Goal: Information Seeking & Learning: Check status

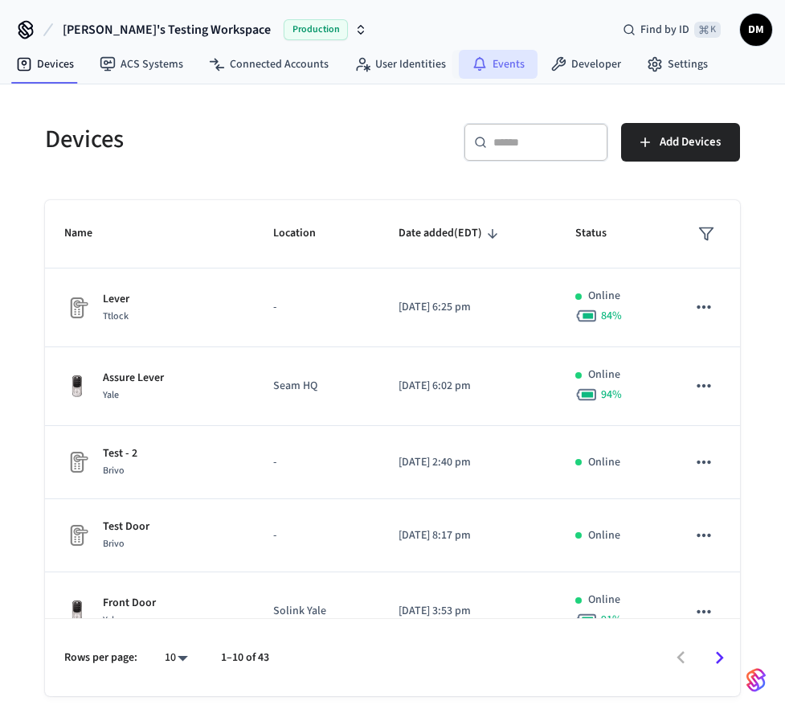
click at [509, 63] on link "Events" at bounding box center [498, 64] width 79 height 29
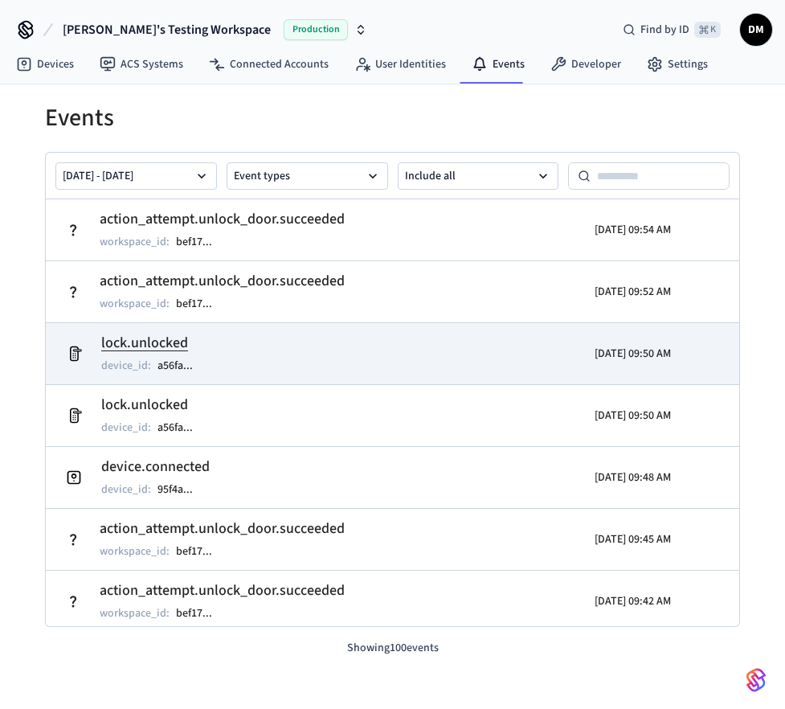
click at [375, 361] on td "lock.unlocked device_id : a56fa ..." at bounding box center [281, 353] width 445 height 45
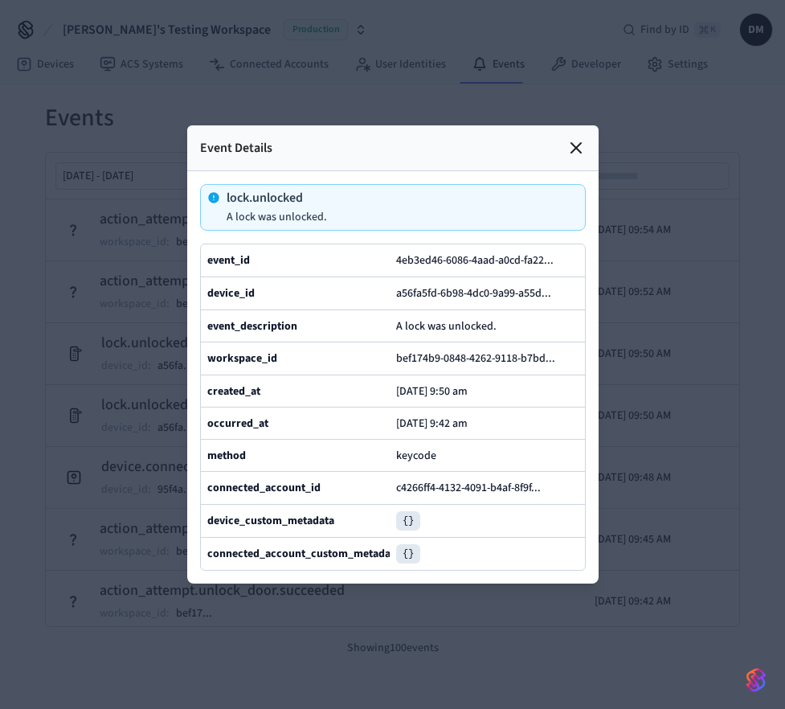
click at [579, 138] on icon at bounding box center [575, 147] width 19 height 19
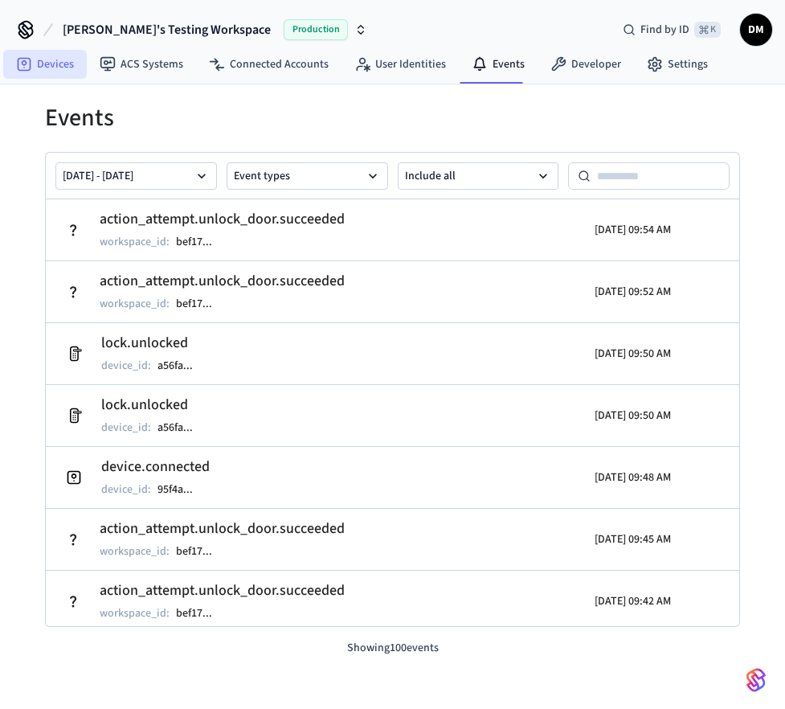
click at [54, 59] on link "Devices" at bounding box center [45, 64] width 84 height 29
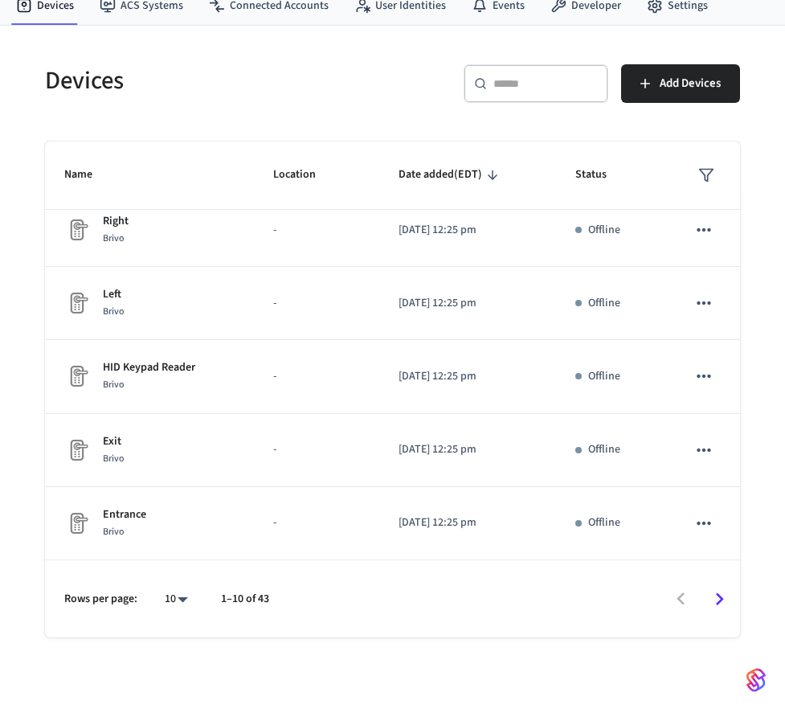
scroll to position [64, 0]
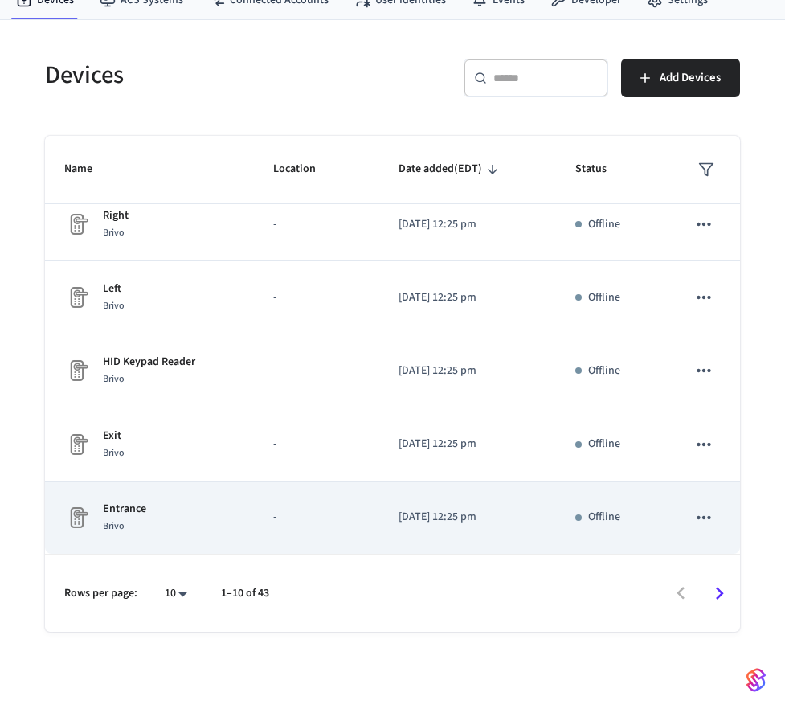
click at [342, 513] on p "-" at bounding box center [316, 517] width 87 height 17
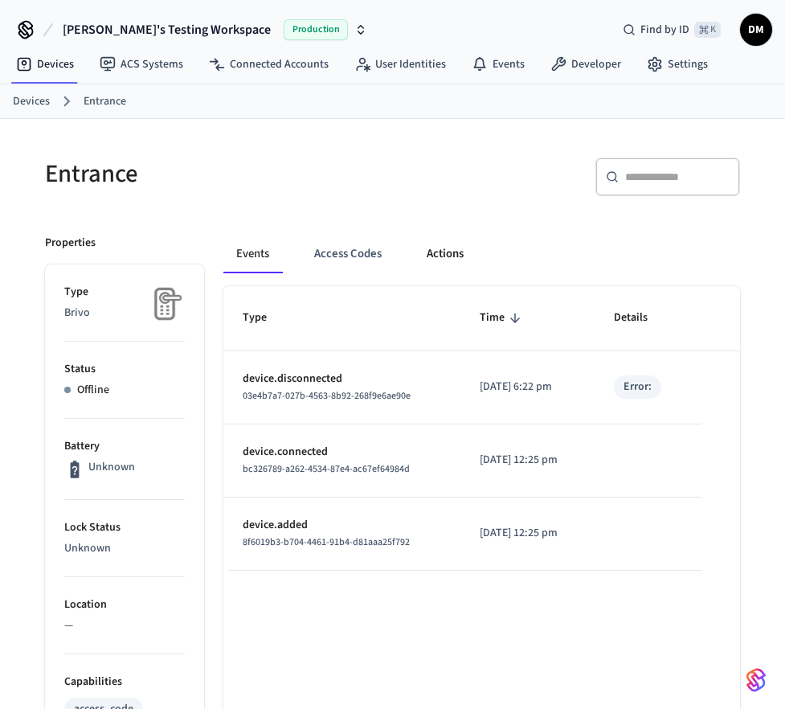
click at [448, 247] on button "Actions" at bounding box center [445, 254] width 63 height 39
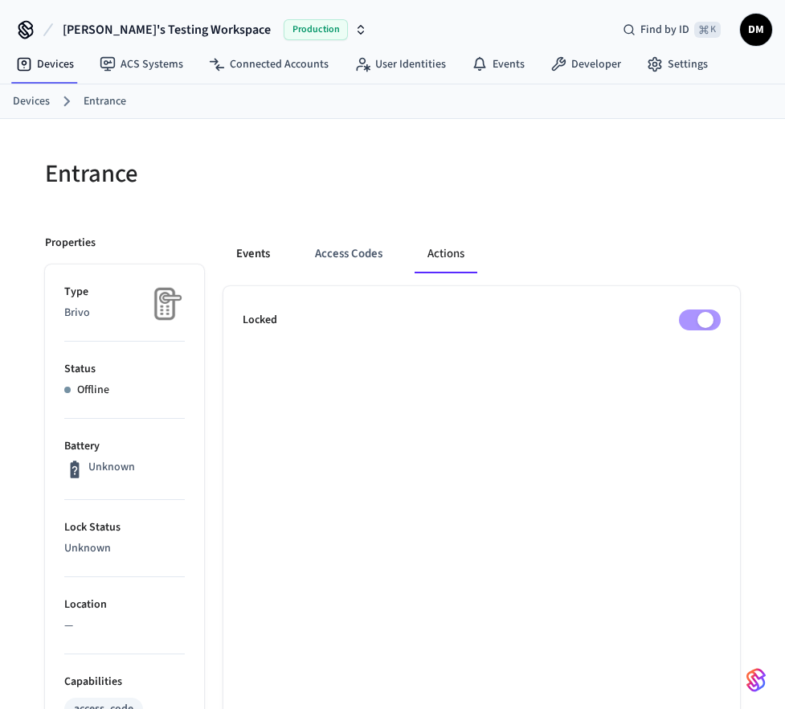
click at [261, 251] on button "Events" at bounding box center [252, 254] width 59 height 39
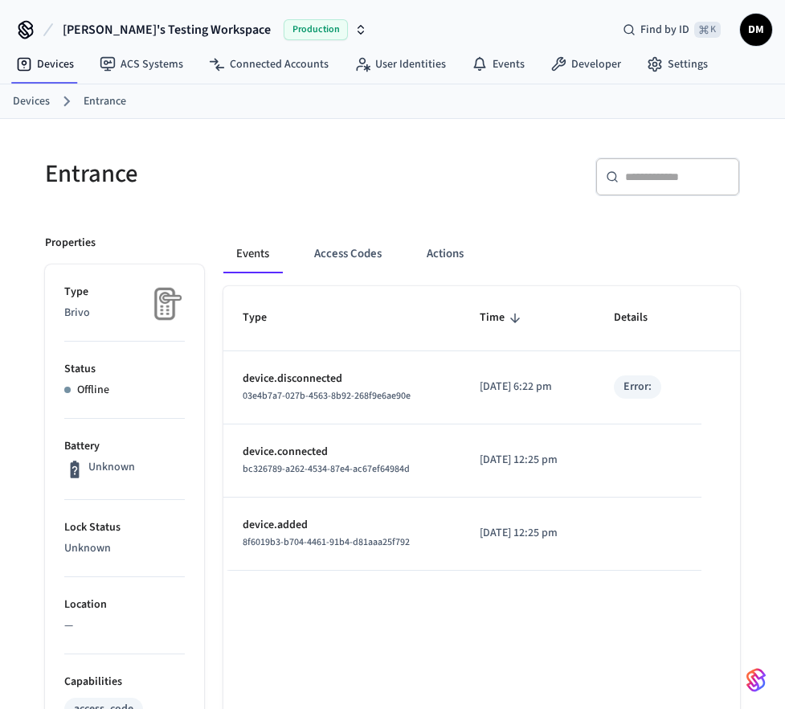
scroll to position [308, 0]
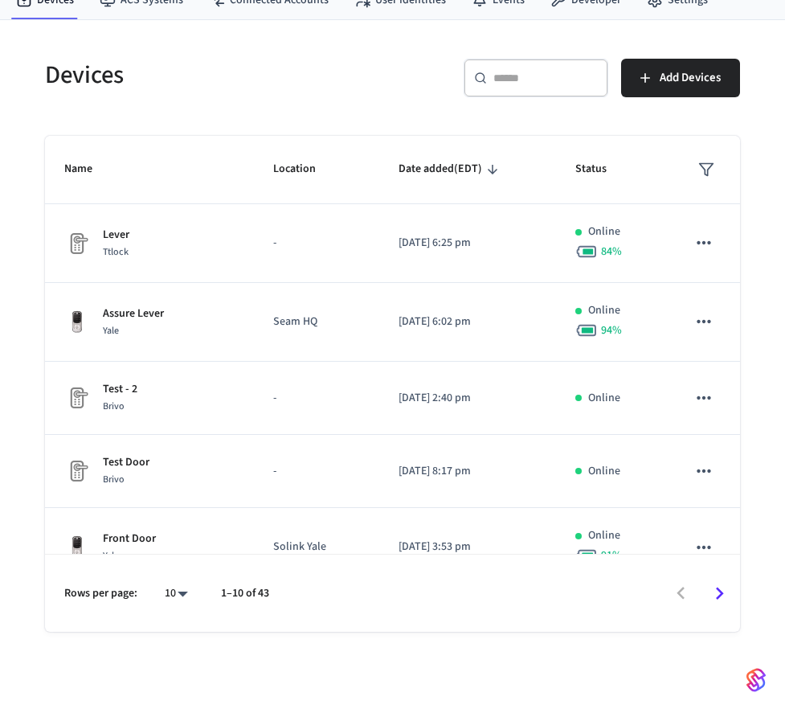
scroll to position [64, 0]
click at [568, 90] on div "​ ​" at bounding box center [536, 78] width 145 height 39
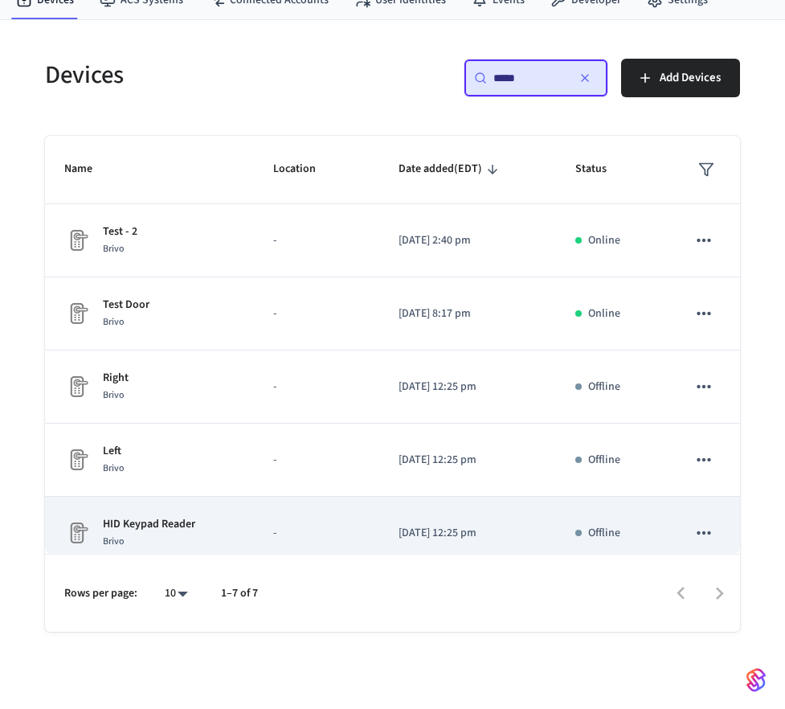
type input "*****"
click at [254, 523] on td "-" at bounding box center [316, 533] width 125 height 73
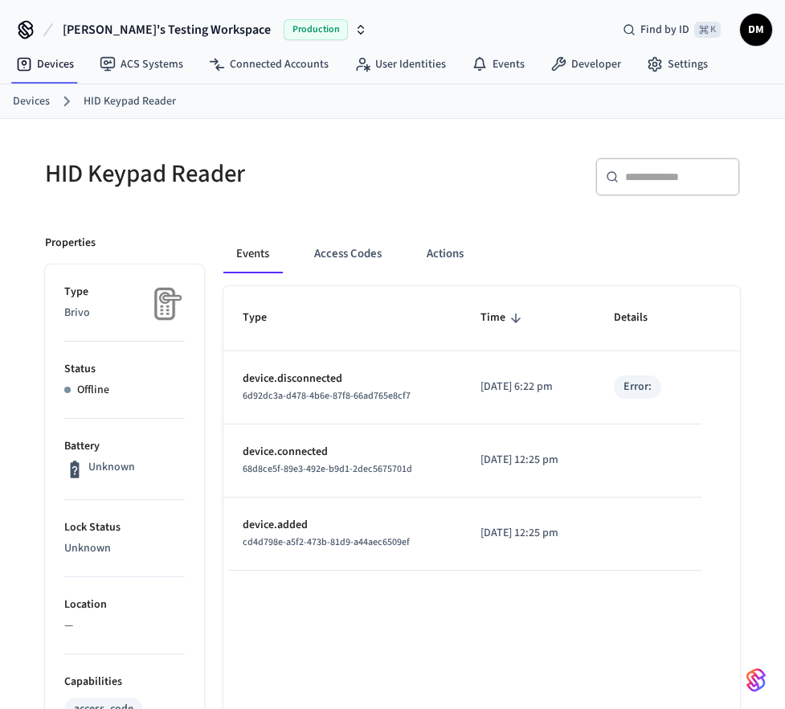
click at [18, 99] on link "Devices" at bounding box center [31, 101] width 37 height 17
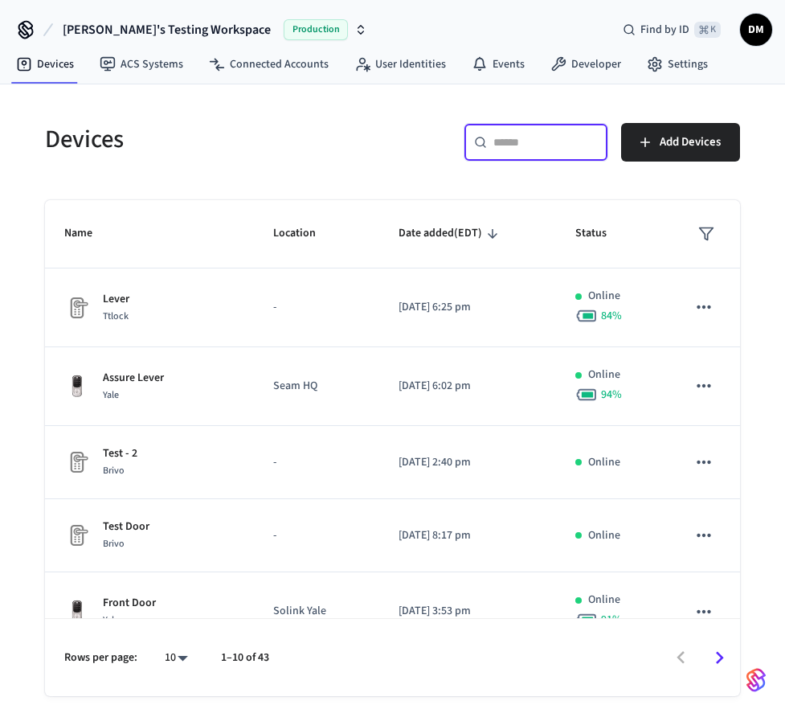
click at [506, 145] on input "text" at bounding box center [545, 142] width 104 height 16
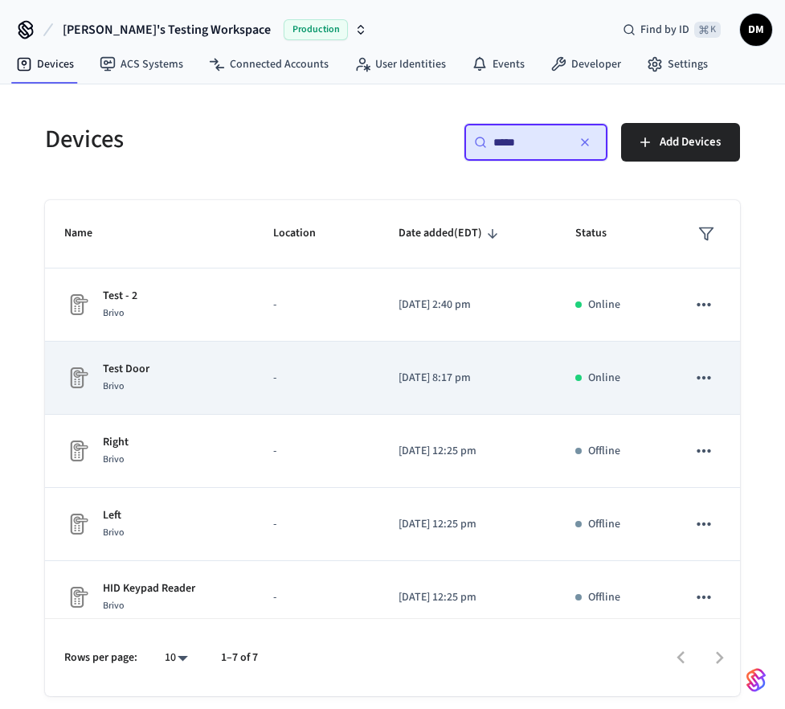
type input "*****"
click at [195, 378] on div "Test Door Brivo" at bounding box center [149, 378] width 170 height 34
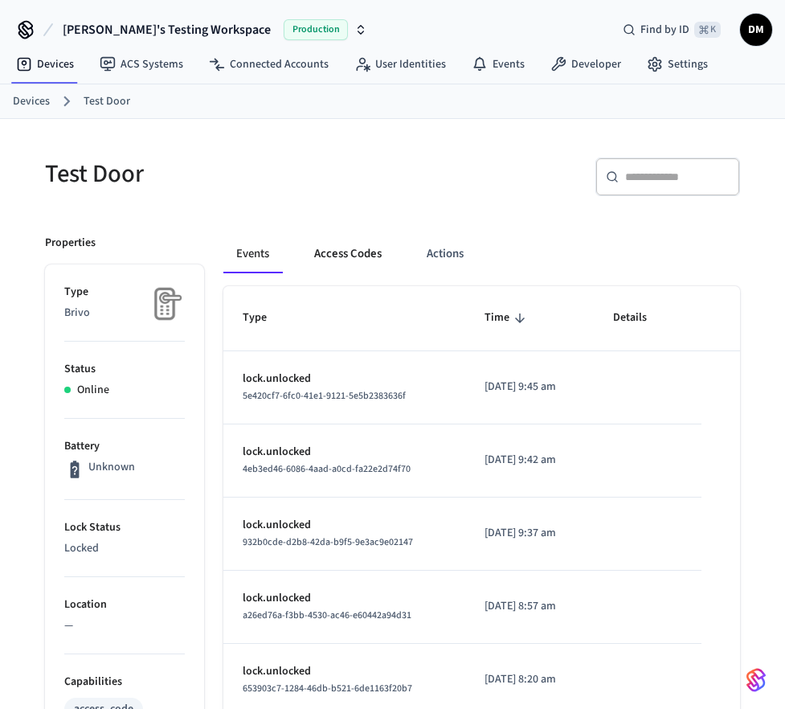
click at [336, 251] on button "Access Codes" at bounding box center [347, 254] width 93 height 39
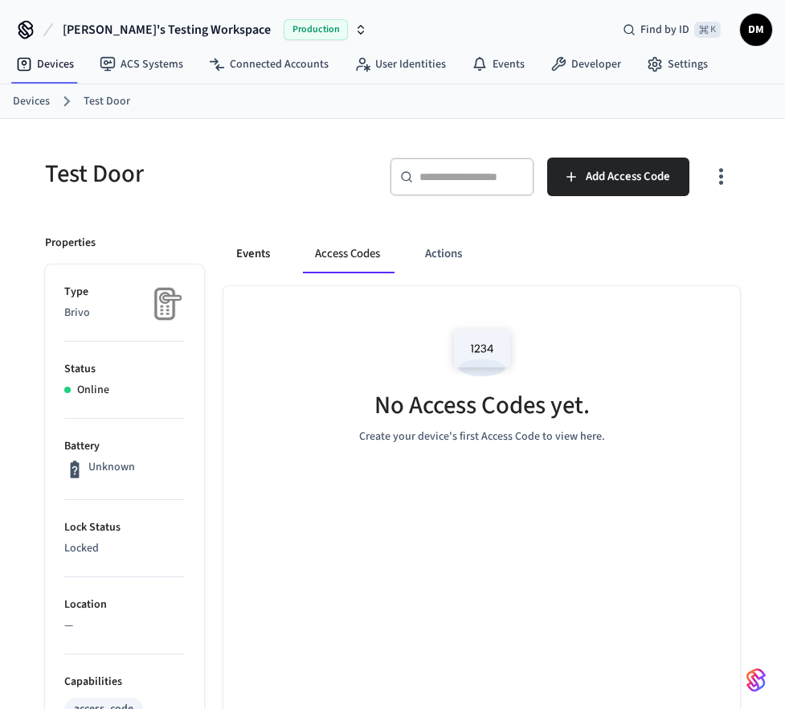
click at [250, 251] on button "Events" at bounding box center [252, 254] width 59 height 39
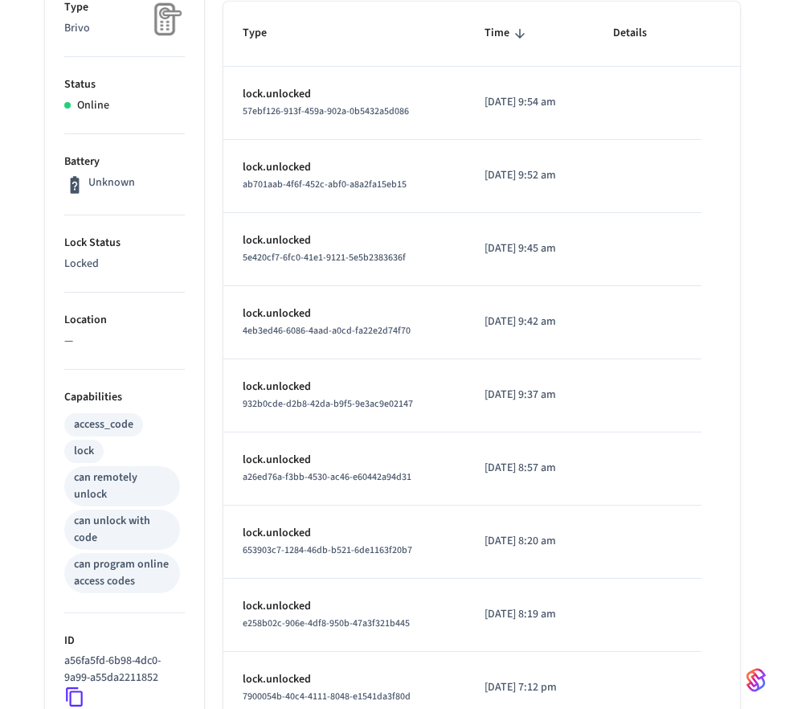
scroll to position [8, 0]
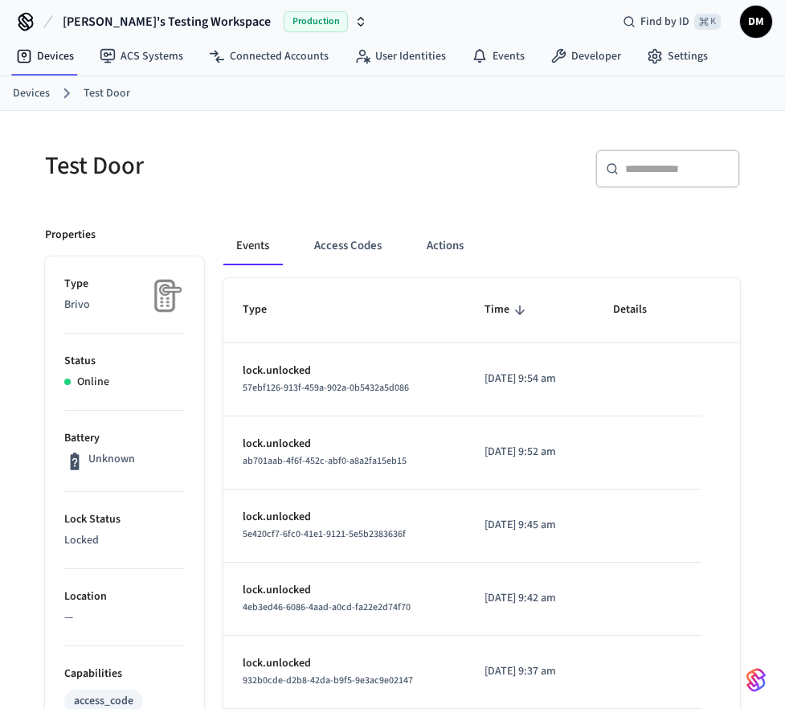
click at [275, 450] on p "lock.unlocked" at bounding box center [344, 443] width 203 height 17
drag, startPoint x: 509, startPoint y: 452, endPoint x: 479, endPoint y: 456, distance: 30.9
click at [509, 452] on p "[DATE] 9:52 am" at bounding box center [530, 452] width 90 height 17
click at [354, 481] on td "lock.unlocked ab701aab-4f6f-452c-abf0-a8a2fa15eb15" at bounding box center [344, 452] width 242 height 73
click at [352, 469] on td "lock.unlocked ab701aab-4f6f-452c-abf0-a8a2fa15eb15" at bounding box center [344, 452] width 242 height 73
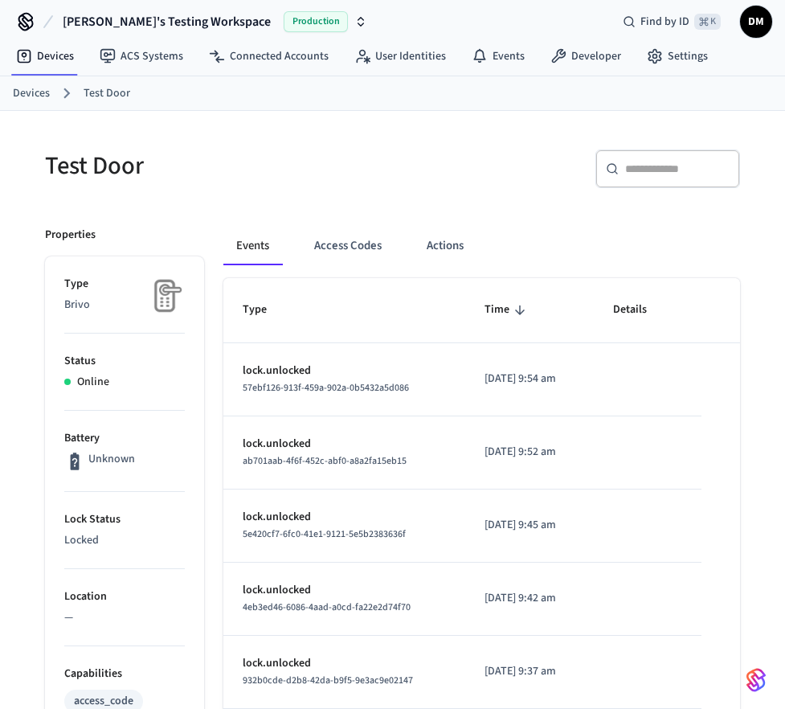
click at [351, 467] on span "ab701aab-4f6f-452c-abf0-a8a2fa15eb15" at bounding box center [325, 461] width 164 height 14
click at [361, 253] on button "Access Codes" at bounding box center [347, 246] width 93 height 39
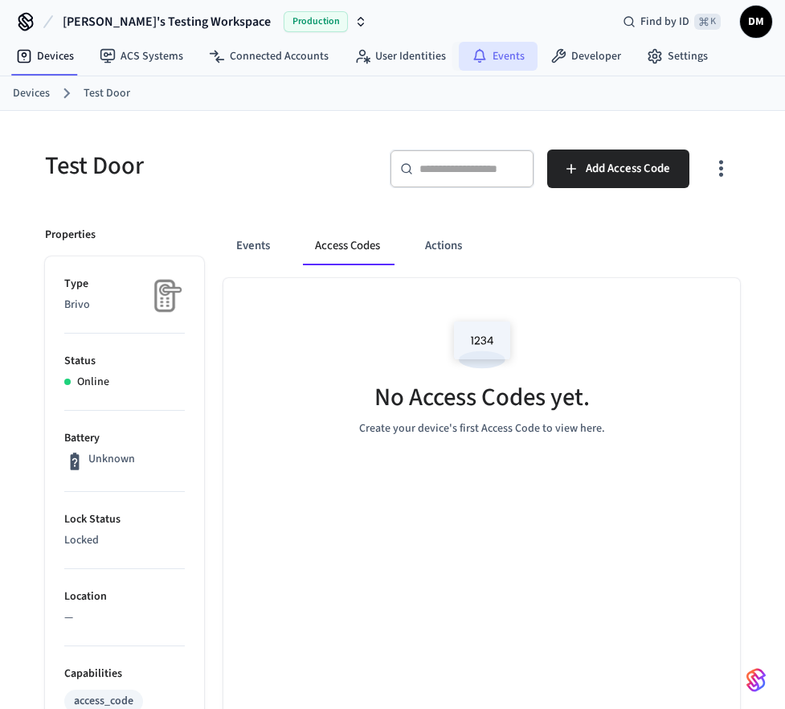
click at [522, 49] on link "Events" at bounding box center [498, 56] width 79 height 29
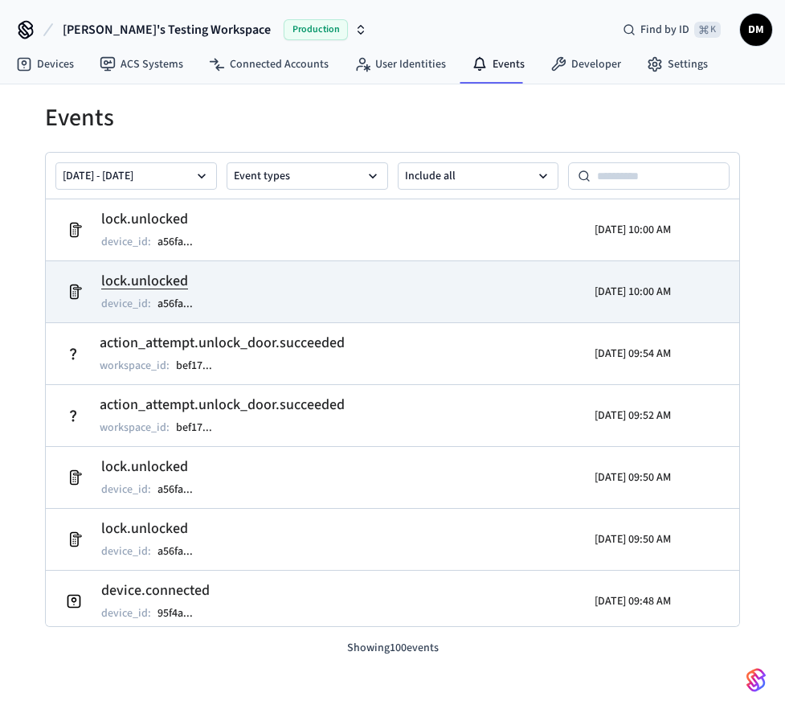
click at [264, 292] on td "lock.unlocked device_id : a56fa ..." at bounding box center [281, 291] width 445 height 45
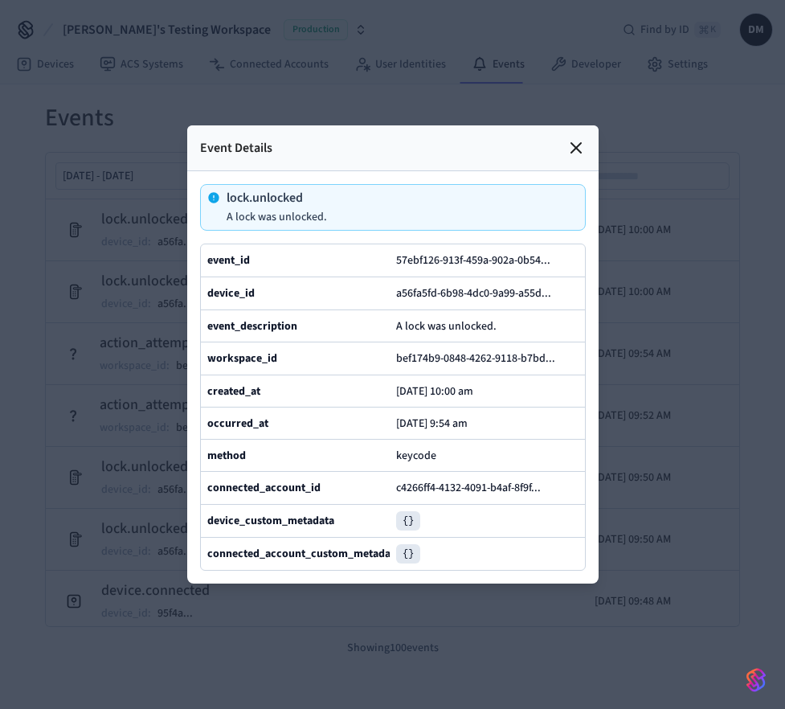
click at [574, 138] on icon at bounding box center [575, 147] width 19 height 19
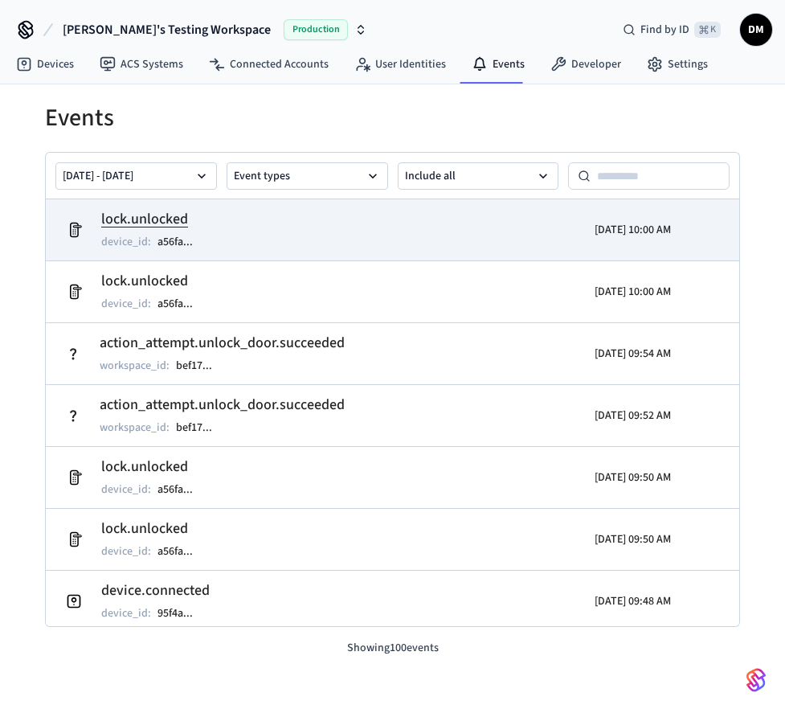
click at [217, 220] on td "lock.unlocked device_id : a56fa ..." at bounding box center [281, 229] width 445 height 45
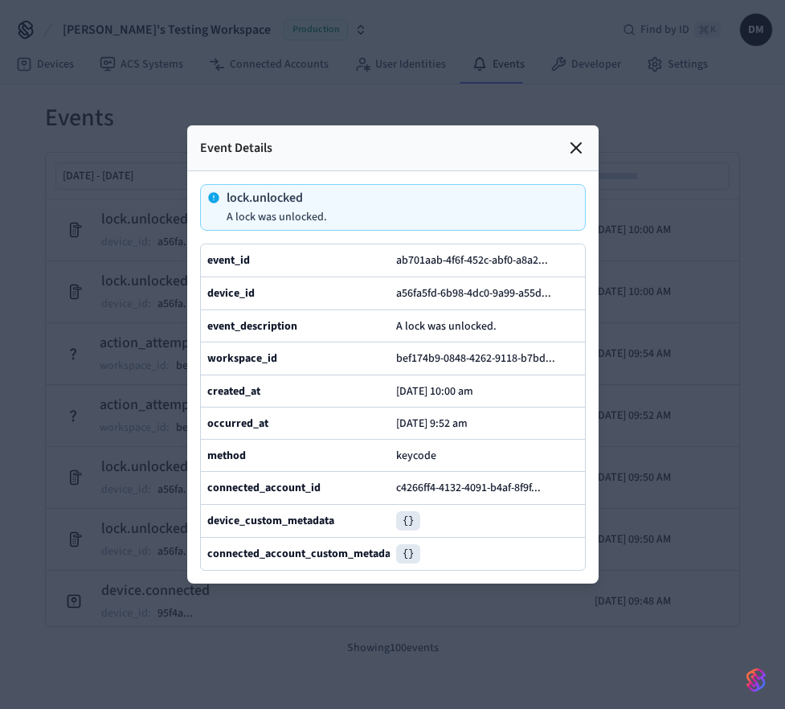
click at [579, 138] on icon at bounding box center [575, 147] width 19 height 19
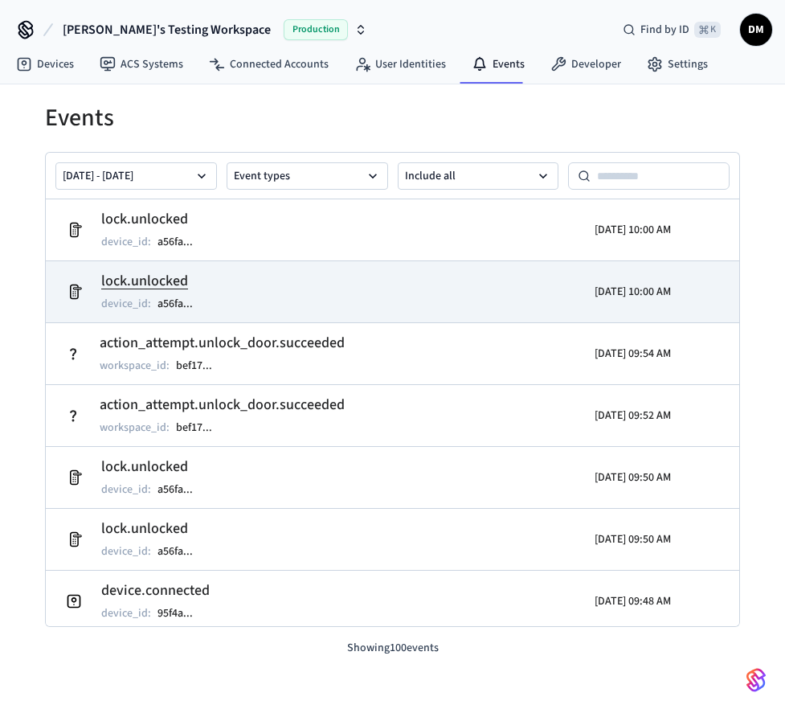
click at [177, 276] on h2 "lock.unlocked" at bounding box center [155, 281] width 108 height 22
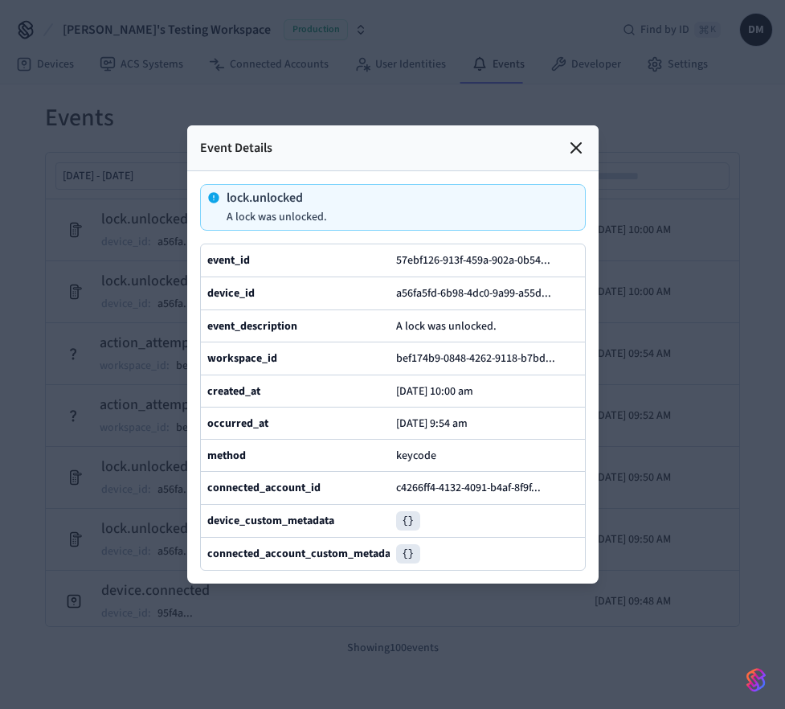
click at [578, 143] on icon at bounding box center [576, 148] width 10 height 10
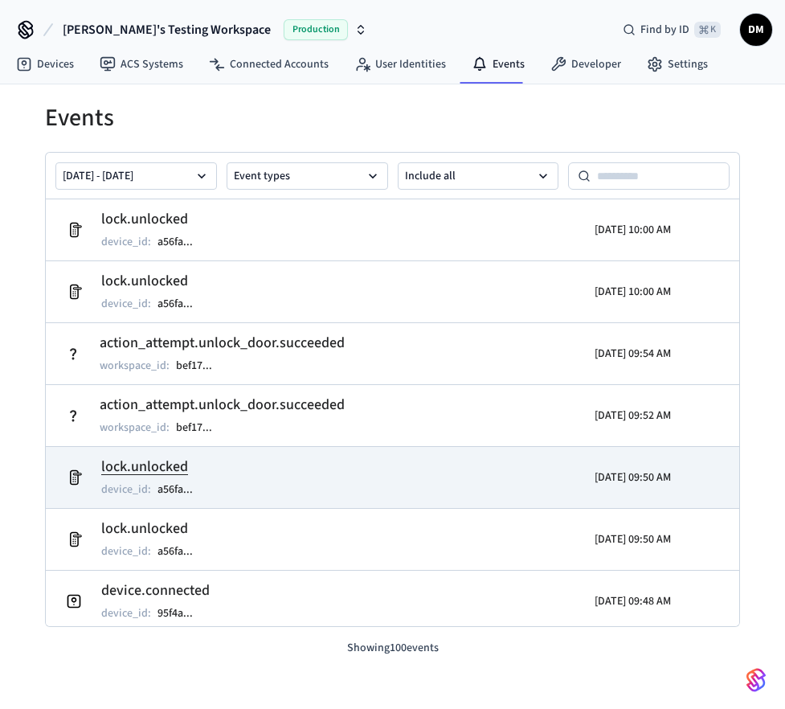
click at [337, 477] on td "lock.unlocked device_id : a56fa ..." at bounding box center [281, 477] width 445 height 45
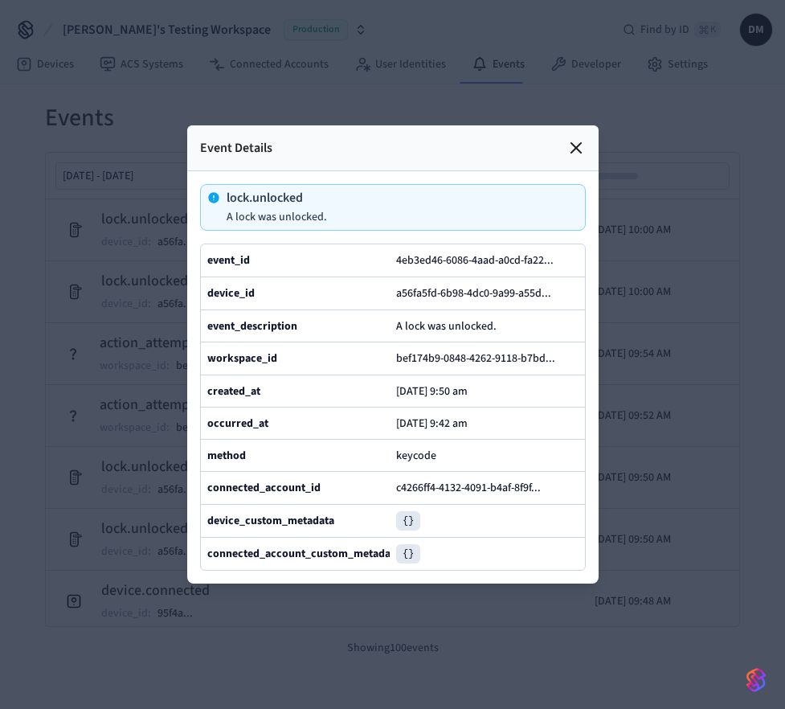
click at [578, 138] on icon at bounding box center [575, 147] width 19 height 19
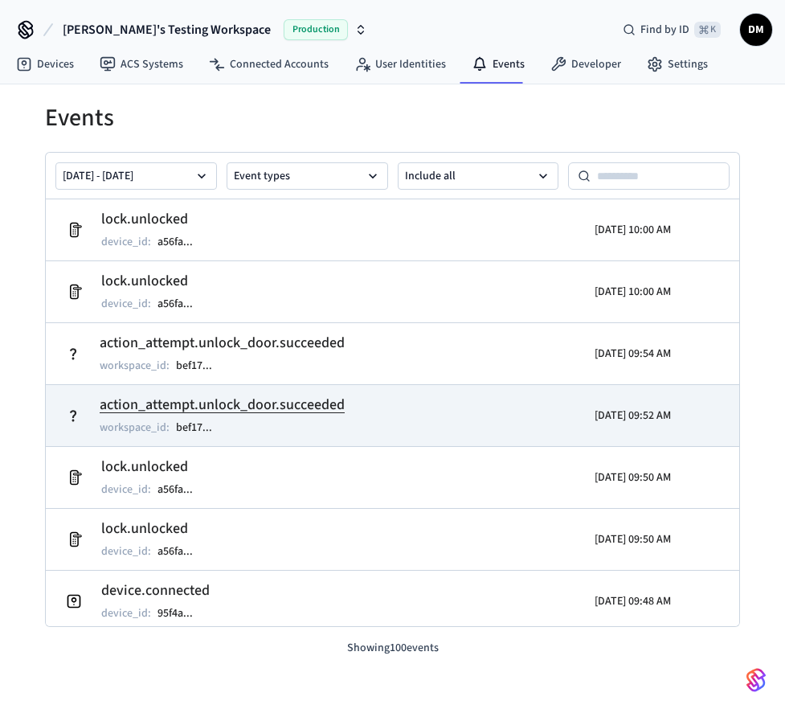
click at [393, 427] on td "action_attempt.unlock_door.succeeded workspace_id : bef17 ..." at bounding box center [281, 415] width 445 height 45
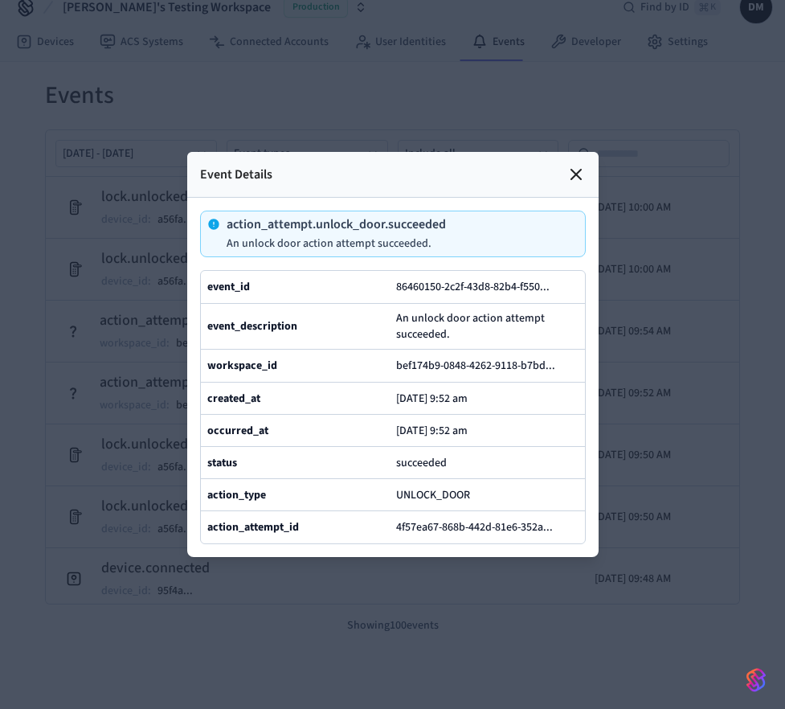
scroll to position [25, 0]
click at [580, 170] on icon at bounding box center [576, 175] width 10 height 10
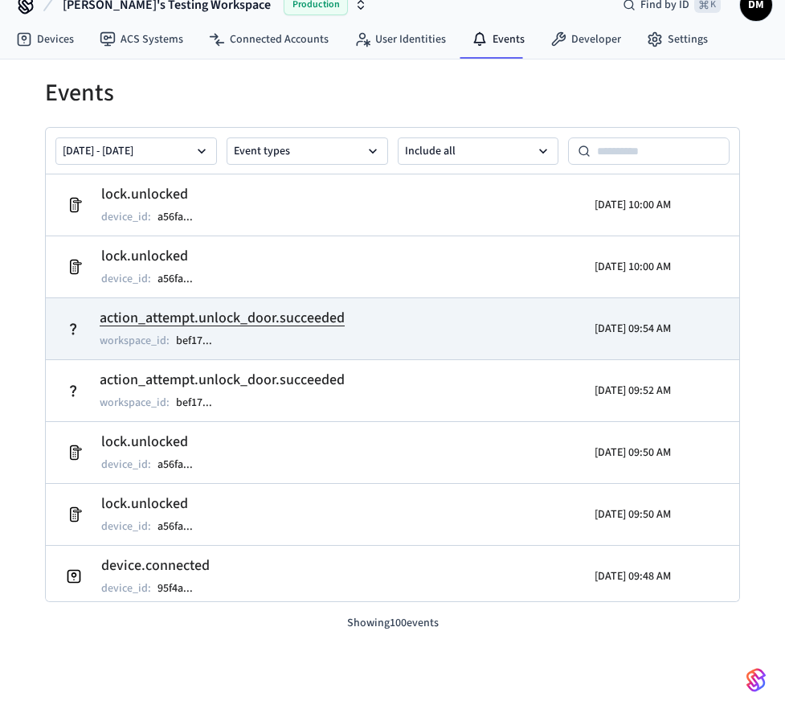
click at [385, 331] on td "action_attempt.unlock_door.succeeded workspace_id : bef17 ..." at bounding box center [281, 328] width 445 height 45
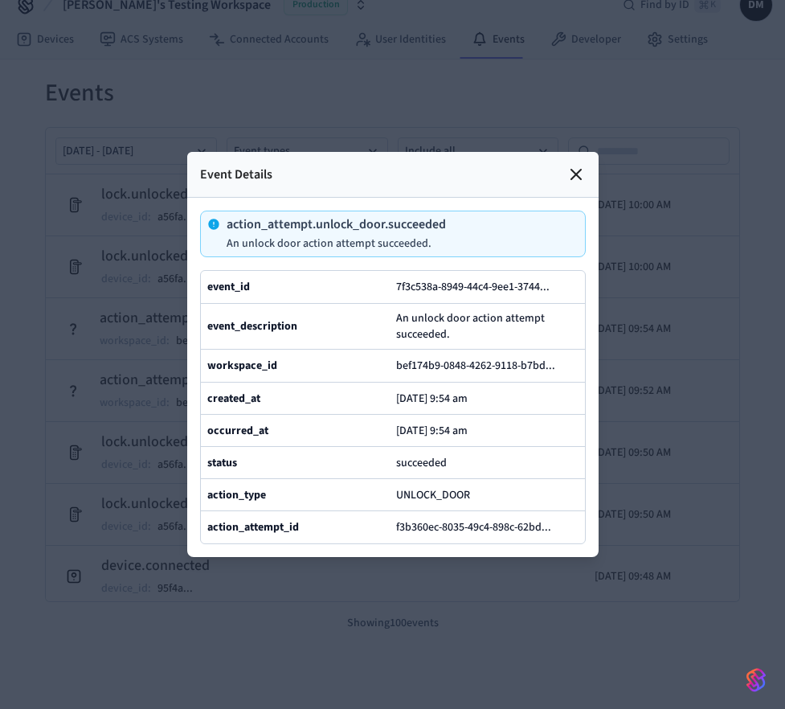
click at [579, 165] on icon at bounding box center [575, 174] width 19 height 19
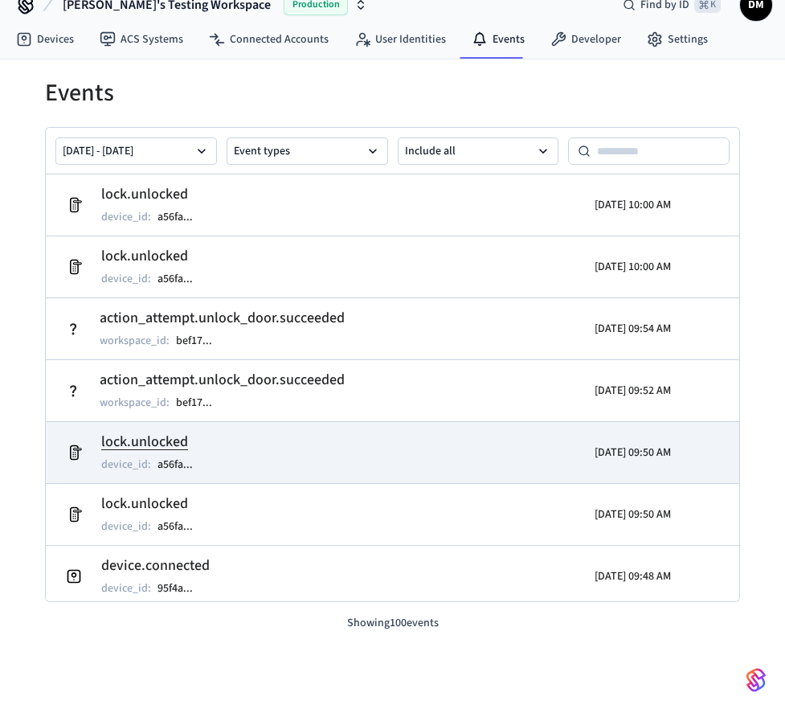
click at [249, 460] on td "lock.unlocked device_id : a56fa ..." at bounding box center [281, 452] width 445 height 45
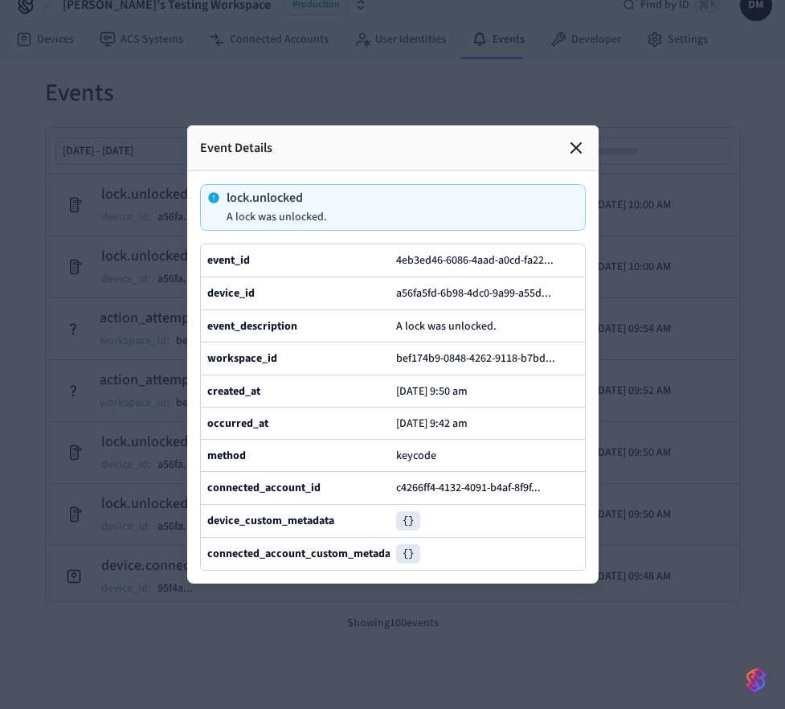
click at [579, 138] on icon at bounding box center [575, 147] width 19 height 19
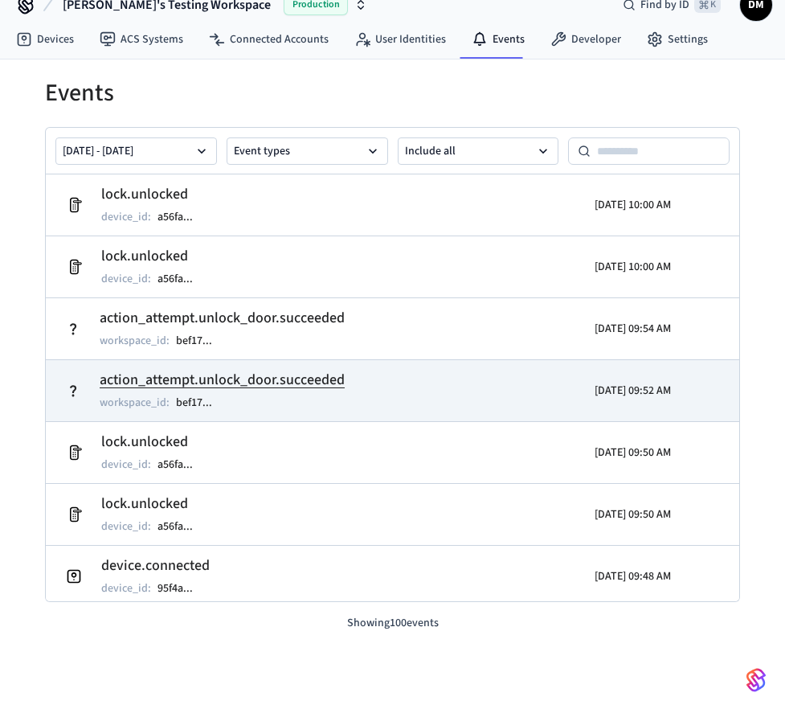
click at [390, 399] on td "action_attempt.unlock_door.succeeded workspace_id : bef17 ..." at bounding box center [281, 390] width 445 height 45
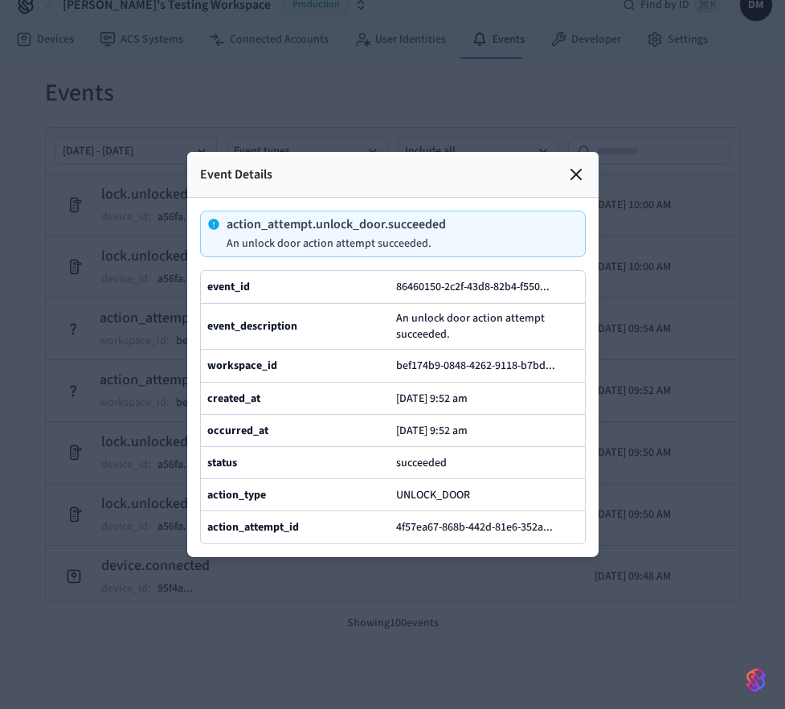
click at [578, 165] on icon at bounding box center [575, 174] width 19 height 19
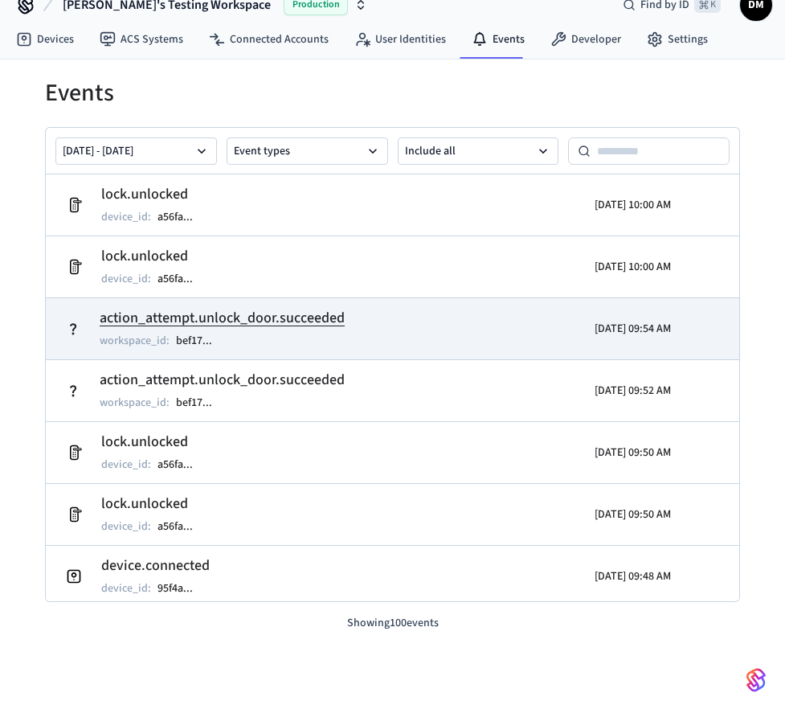
click at [366, 321] on td "action_attempt.unlock_door.succeeded workspace_id : bef17 ..." at bounding box center [281, 328] width 445 height 45
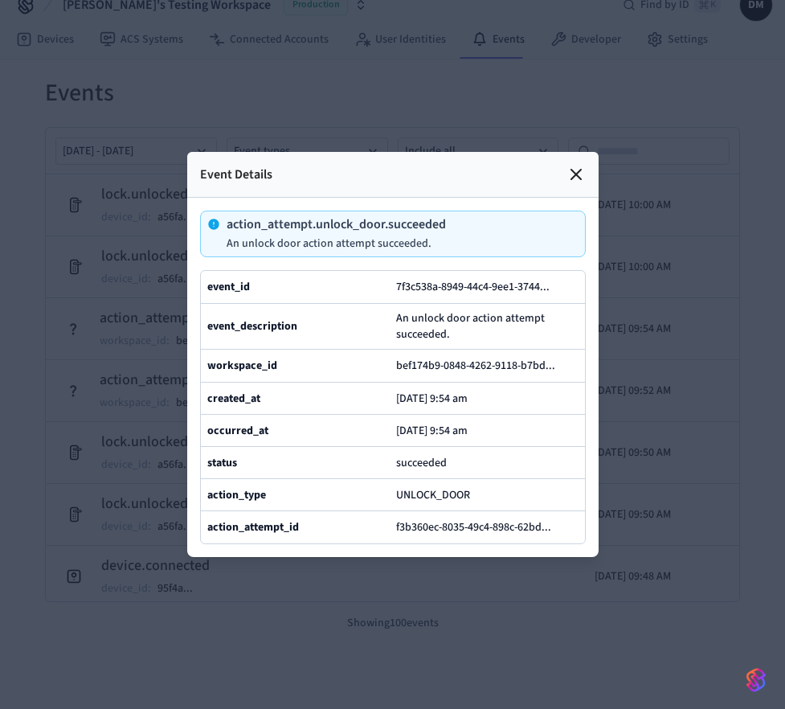
click at [583, 165] on icon at bounding box center [575, 174] width 19 height 19
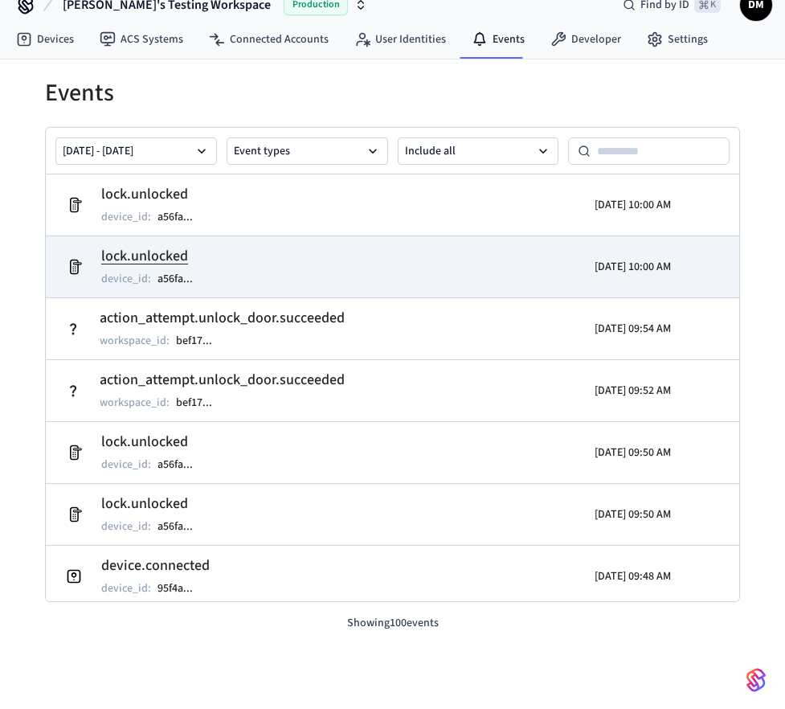
click at [335, 267] on td "lock.unlocked device_id : a56fa ..." at bounding box center [281, 266] width 445 height 45
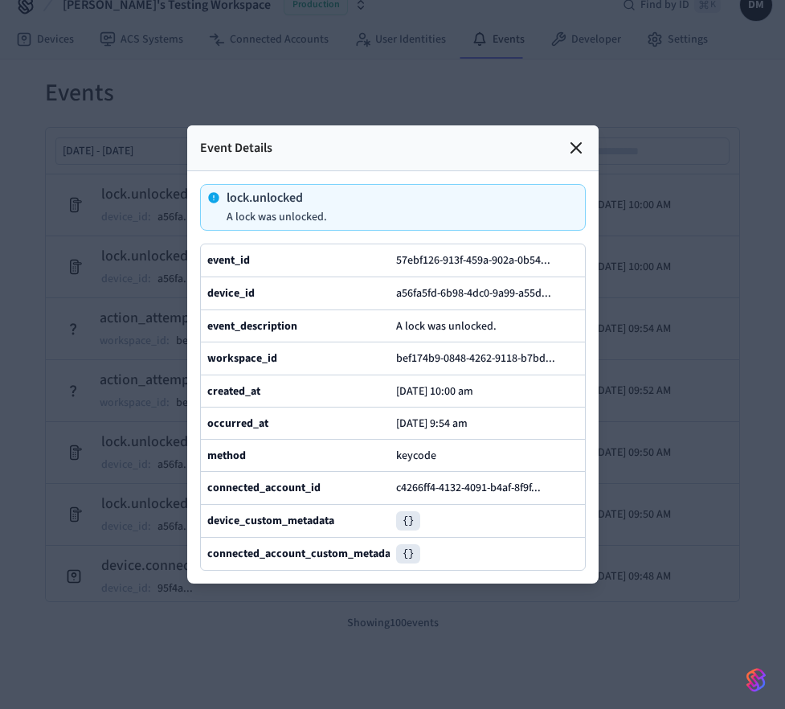
click at [573, 143] on icon at bounding box center [576, 148] width 10 height 10
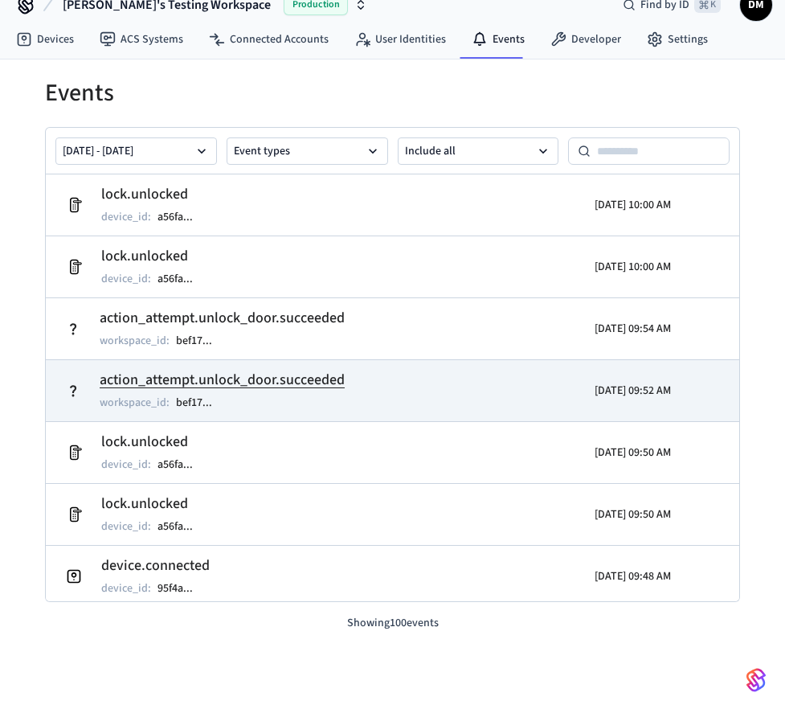
click at [88, 389] on td "action_attempt.unlock_door.succeeded workspace_id : bef17 ..." at bounding box center [281, 390] width 445 height 45
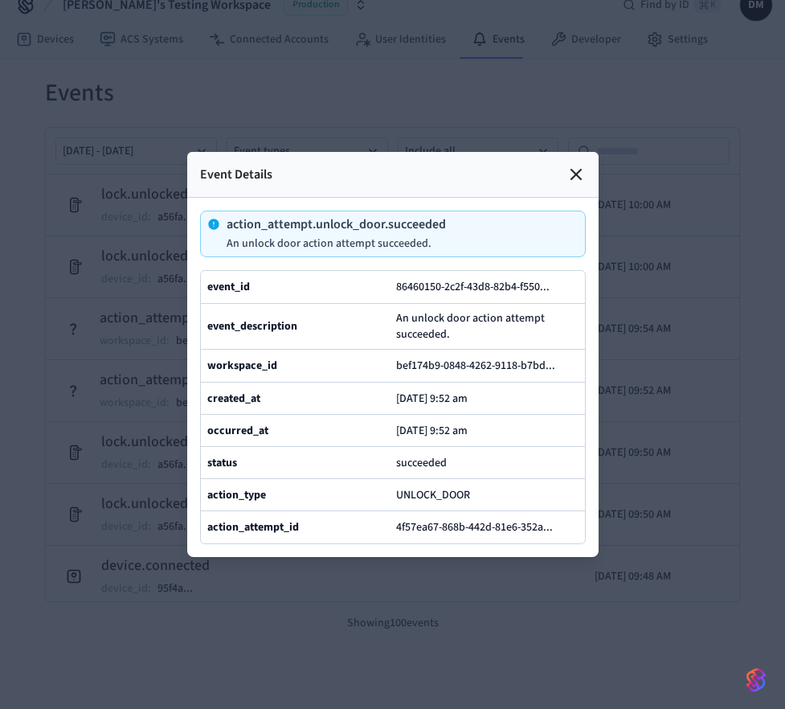
click at [581, 165] on icon at bounding box center [575, 174] width 19 height 19
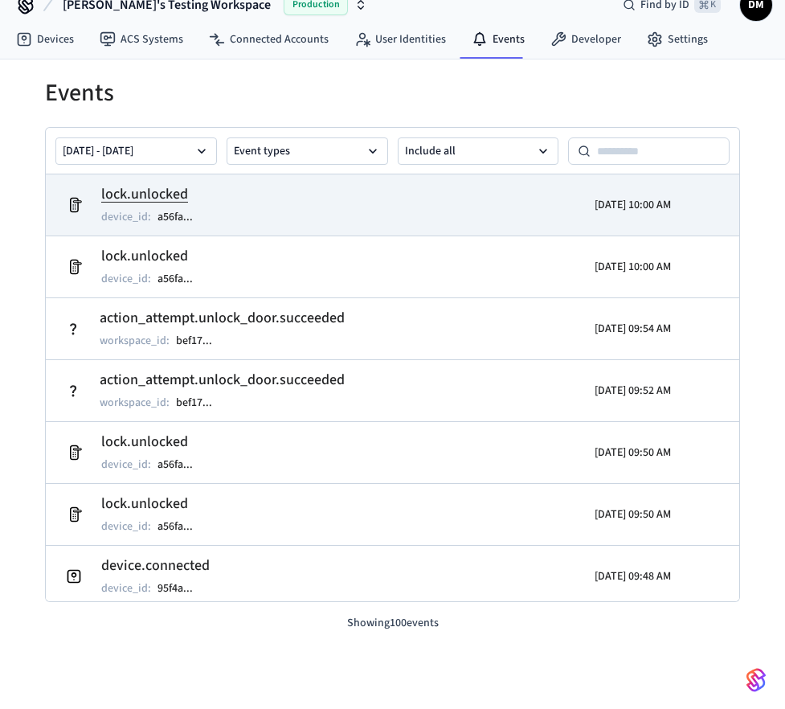
click at [464, 202] on td "lock.unlocked device_id : a56fa ..." at bounding box center [281, 204] width 445 height 45
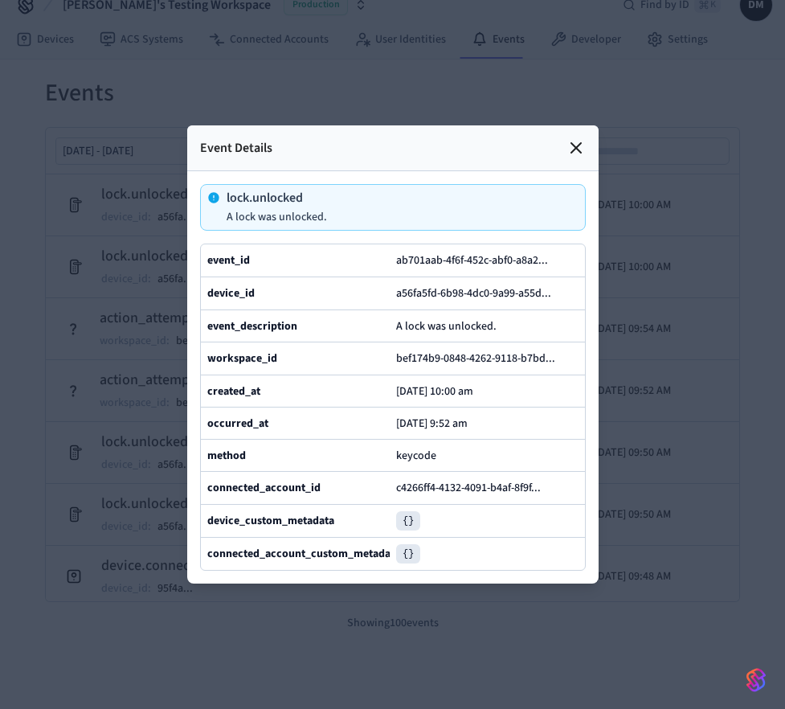
click at [513, 427] on div "[DATE] 9:52 am" at bounding box center [487, 423] width 182 height 18
click at [526, 385] on div "[DATE] 10:00 am" at bounding box center [487, 391] width 182 height 18
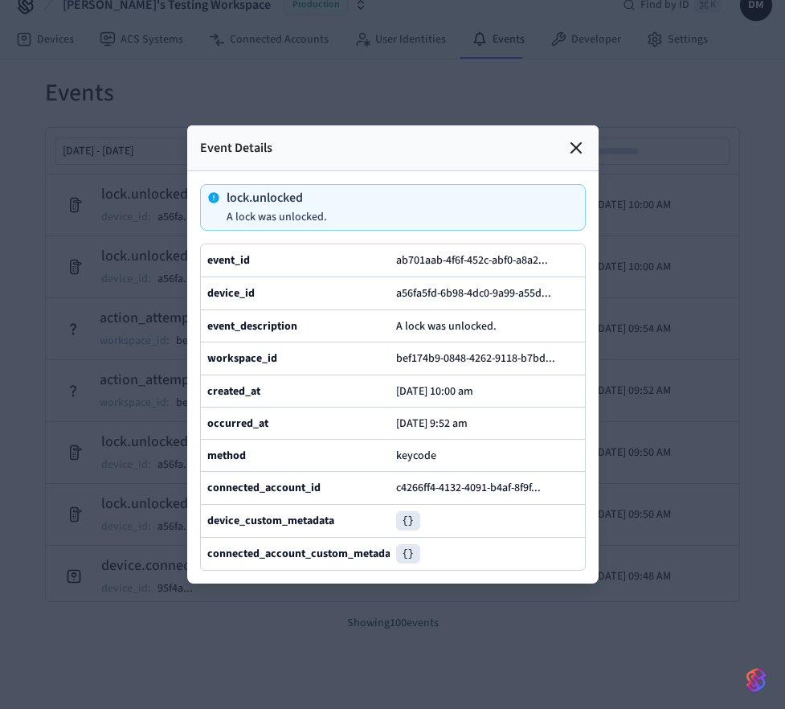
click at [582, 138] on icon at bounding box center [575, 147] width 19 height 19
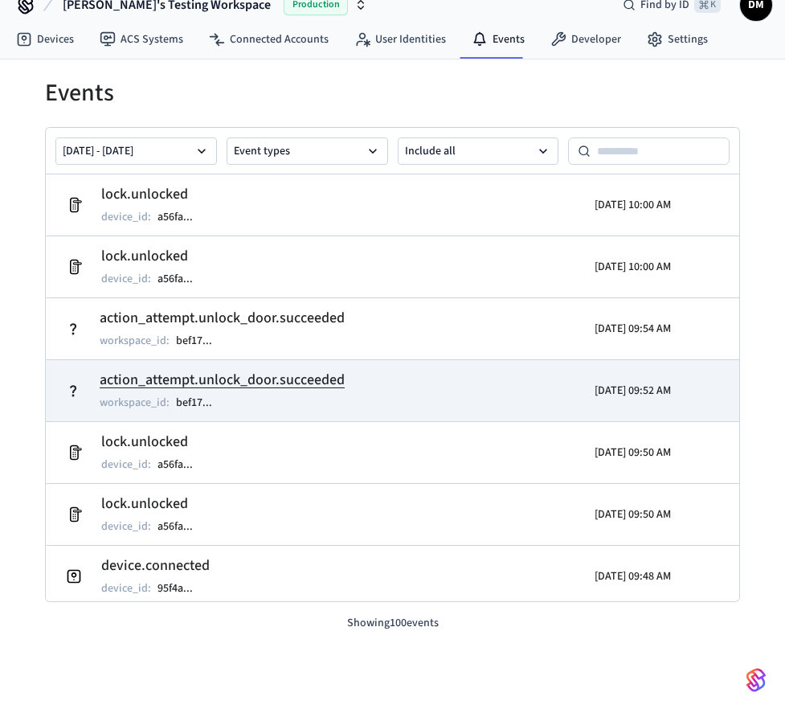
click at [367, 396] on td "action_attempt.unlock_door.succeeded workspace_id : bef17 ..." at bounding box center [281, 390] width 445 height 45
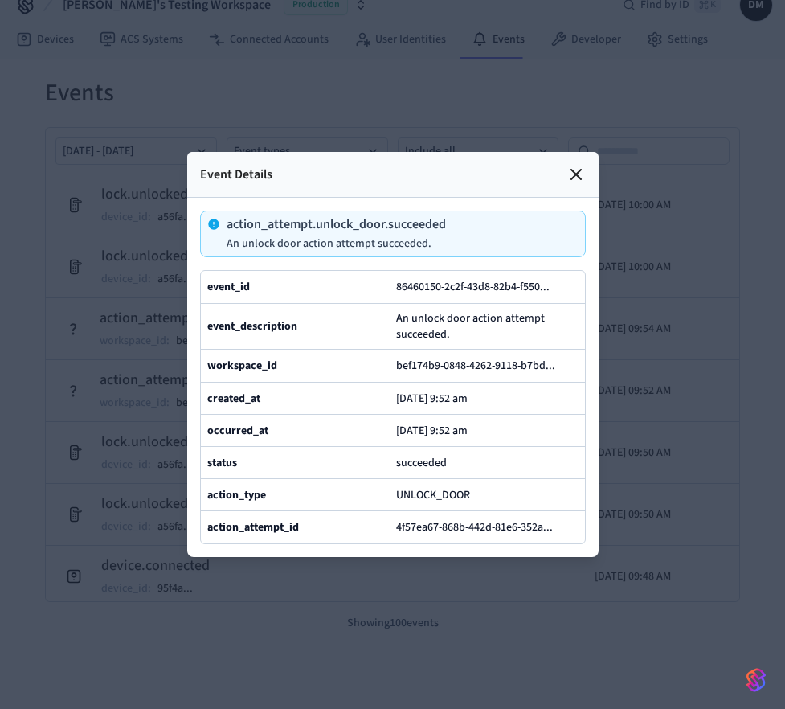
click at [587, 152] on div "Event Details" at bounding box center [392, 175] width 411 height 46
click at [572, 165] on icon at bounding box center [575, 174] width 19 height 19
